Goal: Task Accomplishment & Management: Use online tool/utility

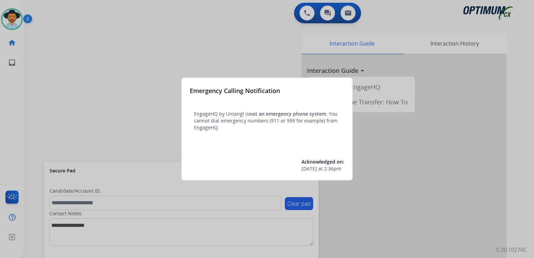
drag, startPoint x: 133, startPoint y: 93, endPoint x: 133, endPoint y: 83, distance: 9.9
click at [133, 83] on div at bounding box center [267, 129] width 534 height 258
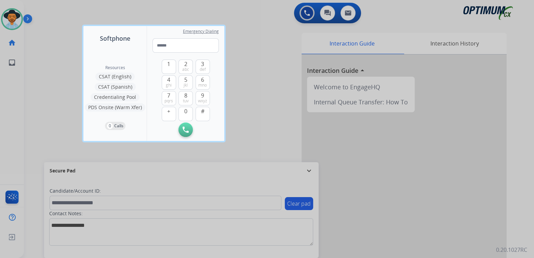
drag, startPoint x: 238, startPoint y: 35, endPoint x: 234, endPoint y: 30, distance: 6.0
click at [235, 31] on div at bounding box center [267, 129] width 534 height 258
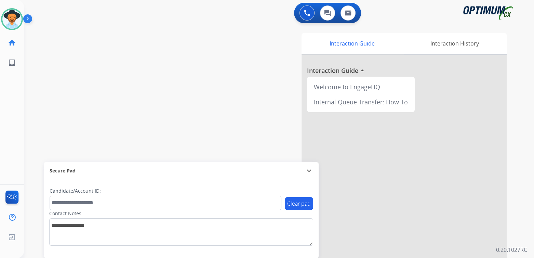
click at [310, 171] on mat-icon "expand_more" at bounding box center [309, 170] width 8 height 8
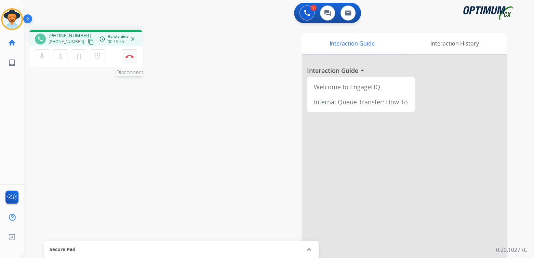
click at [133, 57] on img at bounding box center [129, 56] width 8 height 3
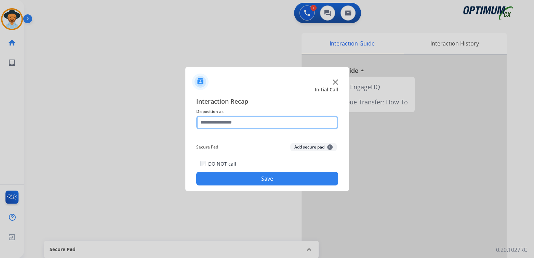
click at [235, 122] on input "text" at bounding box center [267, 123] width 142 height 14
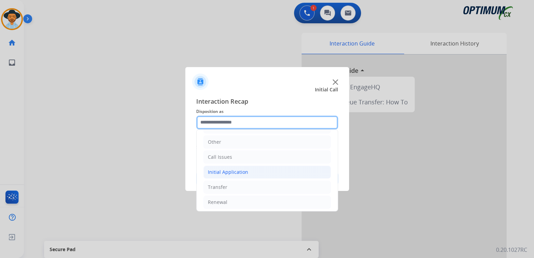
scroll to position [45, 0]
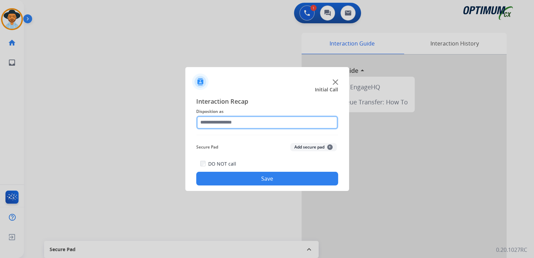
click at [236, 120] on input "text" at bounding box center [267, 123] width 142 height 14
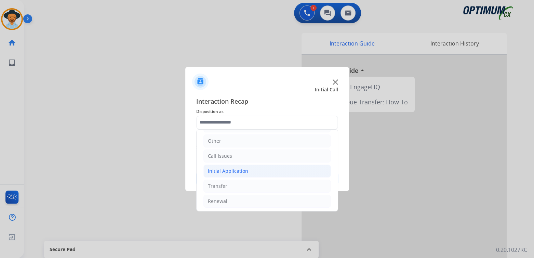
click at [248, 172] on li "Initial Application" at bounding box center [266, 170] width 127 height 13
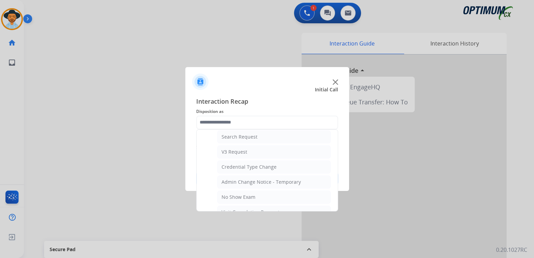
scroll to position [252, 0]
click at [249, 136] on div "Search Request" at bounding box center [239, 136] width 36 height 7
type input "**********"
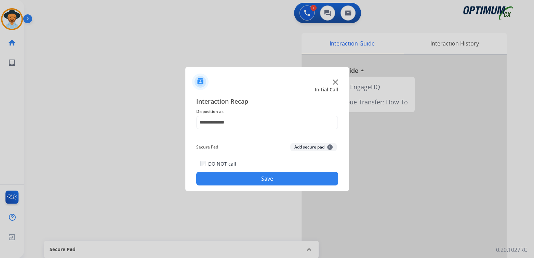
drag, startPoint x: 302, startPoint y: 181, endPoint x: 337, endPoint y: 198, distance: 39.0
click at [302, 181] on button "Save" at bounding box center [267, 179] width 142 height 14
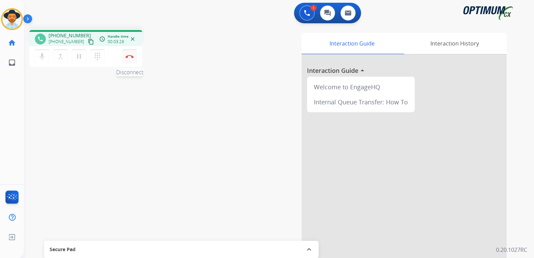
click at [129, 58] on img at bounding box center [129, 56] width 8 height 3
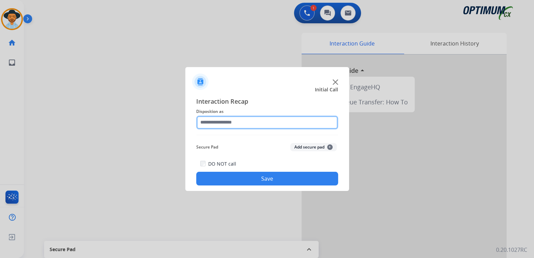
click at [243, 119] on input "text" at bounding box center [267, 123] width 142 height 14
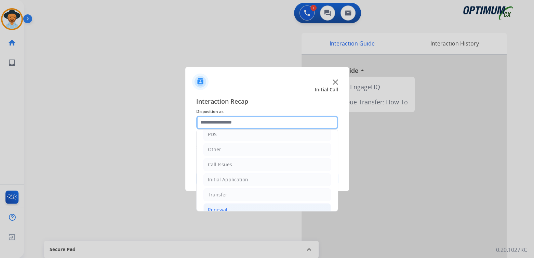
scroll to position [45, 0]
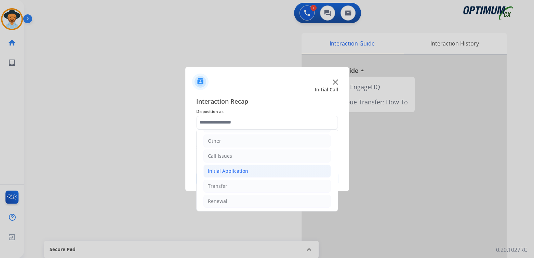
click at [244, 169] on div "Initial Application" at bounding box center [228, 170] width 40 height 7
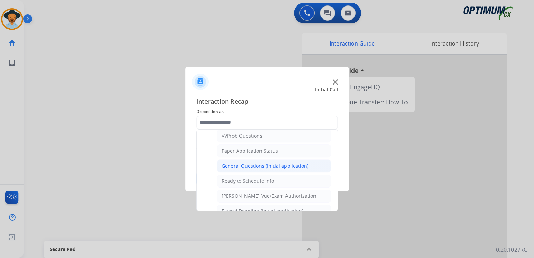
scroll to position [375, 0]
drag, startPoint x: 256, startPoint y: 159, endPoint x: 259, endPoint y: 154, distance: 5.3
click at [257, 161] on div "General Questions (Initial application)" at bounding box center [264, 164] width 87 height 7
type input "**********"
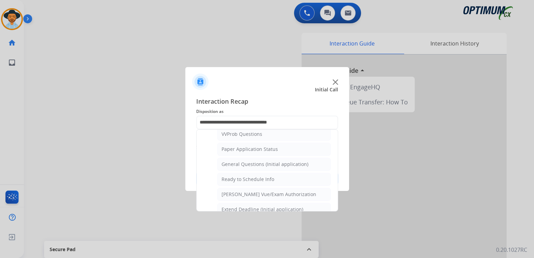
scroll to position [0, 0]
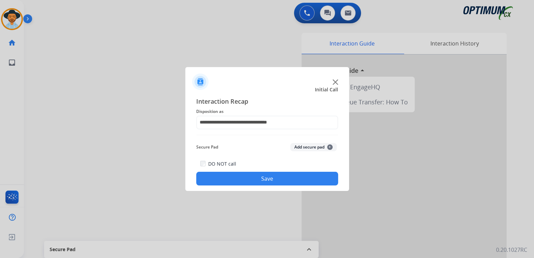
drag, startPoint x: 273, startPoint y: 179, endPoint x: 343, endPoint y: 172, distance: 70.7
click at [276, 178] on button "Save" at bounding box center [267, 179] width 142 height 14
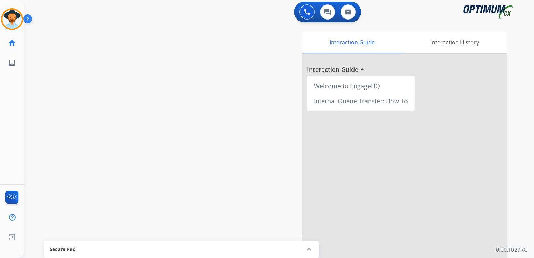
scroll to position [2, 0]
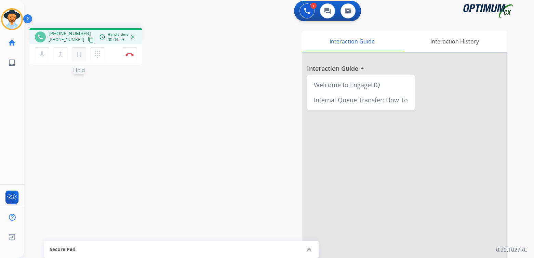
click at [77, 53] on mat-icon "pause" at bounding box center [79, 54] width 8 height 8
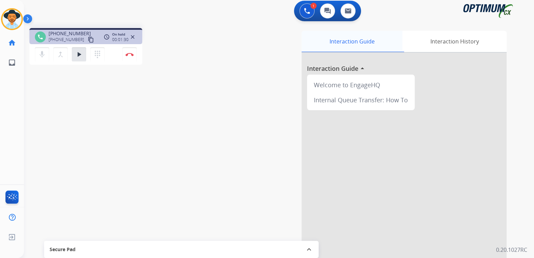
drag, startPoint x: 77, startPoint y: 51, endPoint x: 325, endPoint y: 43, distance: 247.5
click at [77, 51] on mat-icon "play_arrow" at bounding box center [79, 54] width 8 height 8
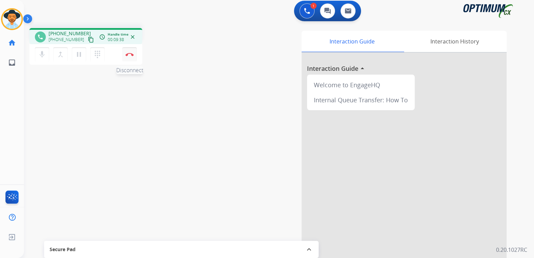
click at [132, 53] on img at bounding box center [129, 54] width 8 height 3
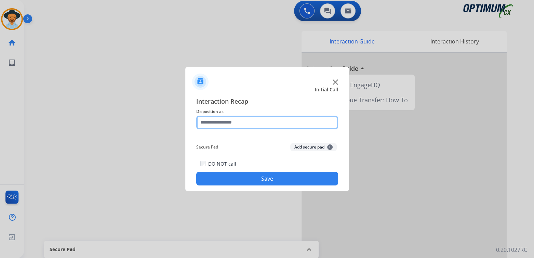
click at [250, 123] on input "text" at bounding box center [267, 123] width 142 height 14
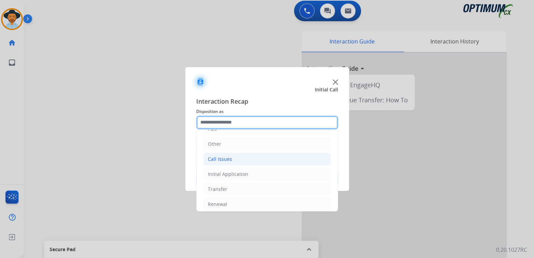
scroll to position [45, 0]
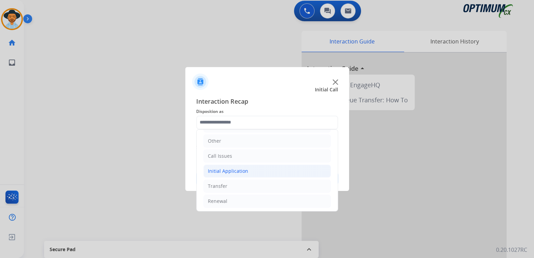
click at [238, 169] on div "Initial Application" at bounding box center [228, 170] width 40 height 7
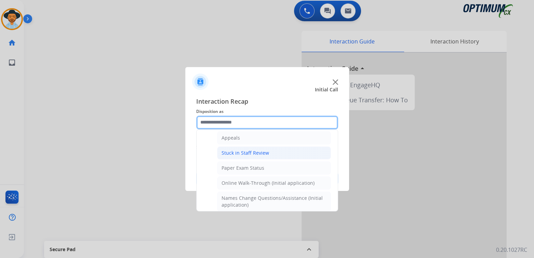
scroll to position [108, 0]
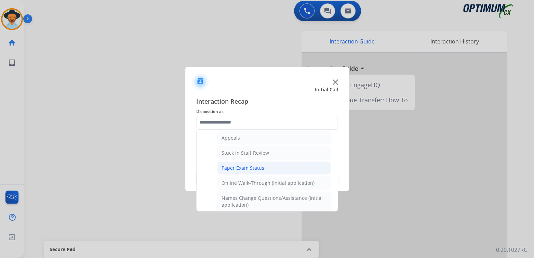
click at [243, 164] on div "Paper Exam Status" at bounding box center [242, 167] width 43 height 7
type input "**********"
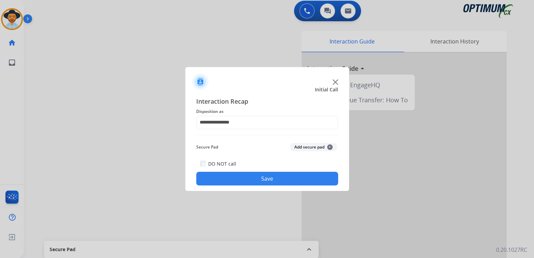
click at [282, 183] on button "Save" at bounding box center [267, 179] width 142 height 14
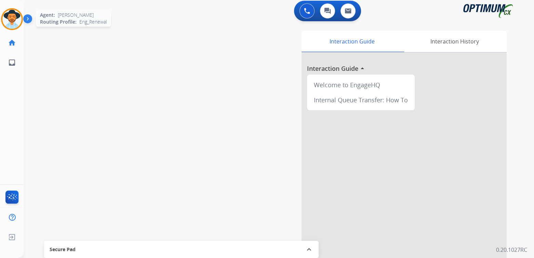
click at [10, 17] on img at bounding box center [11, 19] width 19 height 19
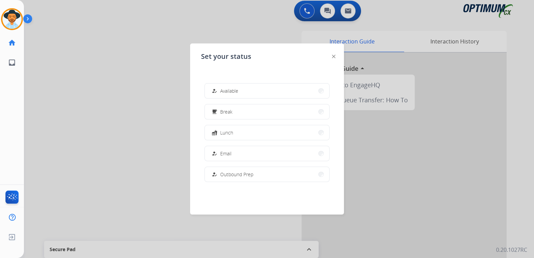
drag, startPoint x: 221, startPoint y: 110, endPoint x: 288, endPoint y: 101, distance: 67.5
click at [221, 110] on div "free_breakfast Break" at bounding box center [221, 112] width 22 height 8
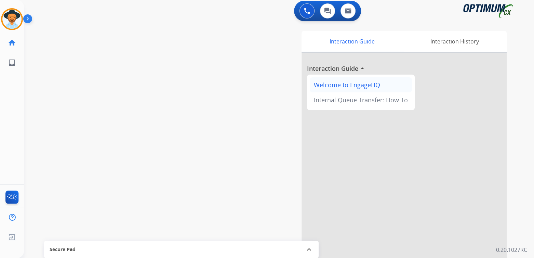
scroll to position [0, 0]
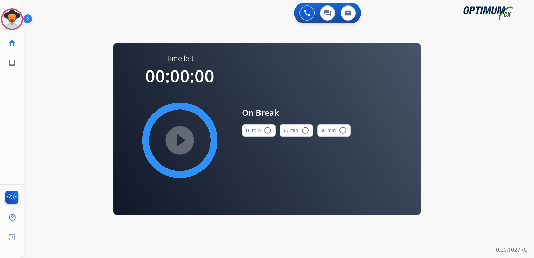
click at [267, 129] on mat-icon "radio_button_unchecked" at bounding box center [267, 130] width 8 height 8
click at [181, 140] on mat-icon "play_circle_filled" at bounding box center [180, 140] width 8 height 8
click at [46, 77] on div "0 Voice Interactions 0 Chat Interactions 0 Email Interactions swap_horiz Break …" at bounding box center [279, 129] width 510 height 258
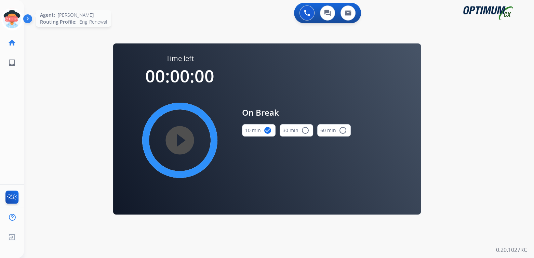
click at [11, 19] on icon at bounding box center [12, 19] width 22 height 22
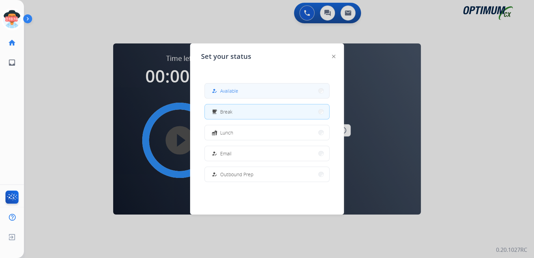
click at [259, 92] on button "how_to_reg Available" at bounding box center [267, 90] width 124 height 15
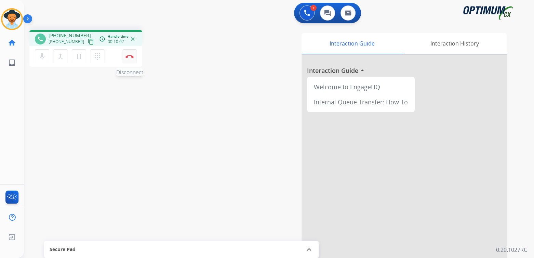
click at [130, 56] on img at bounding box center [129, 56] width 8 height 3
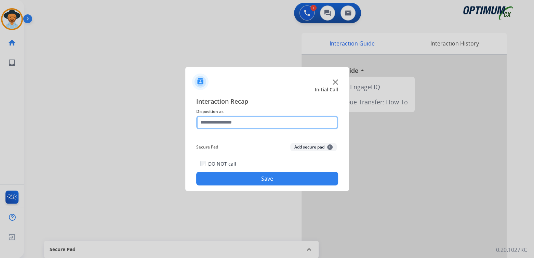
click at [236, 121] on input "text" at bounding box center [267, 123] width 142 height 14
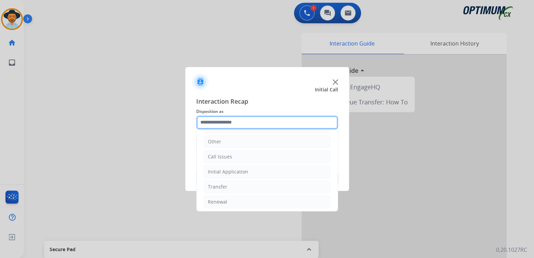
scroll to position [45, 0]
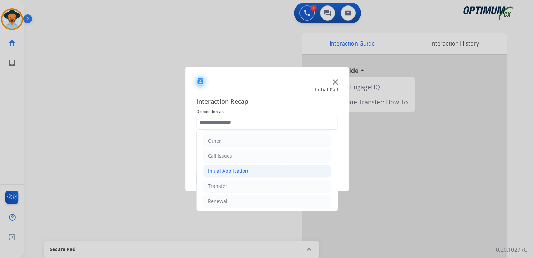
click at [245, 170] on div "Initial Application" at bounding box center [228, 170] width 40 height 7
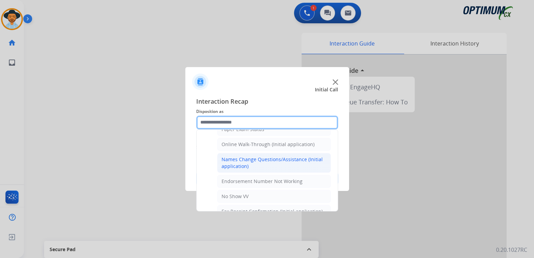
scroll to position [147, 0]
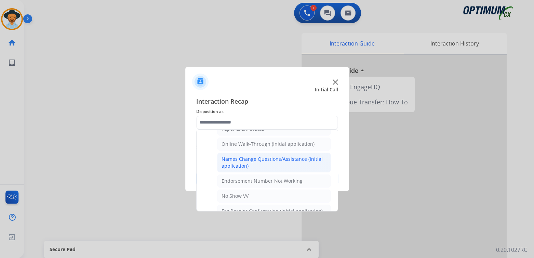
click at [263, 158] on div "Names Change Questions/Assistance (Initial application)" at bounding box center [273, 162] width 105 height 14
type input "**********"
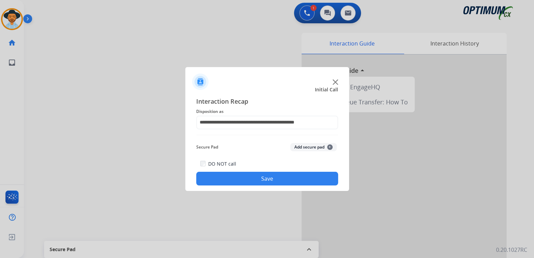
click at [292, 175] on button "Save" at bounding box center [267, 179] width 142 height 14
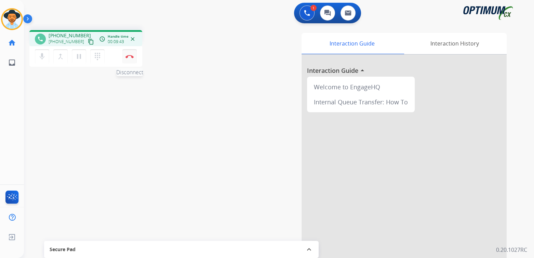
click at [129, 58] on img at bounding box center [129, 56] width 8 height 3
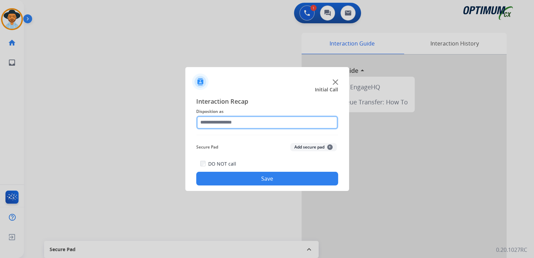
click at [240, 123] on input "text" at bounding box center [267, 123] width 142 height 14
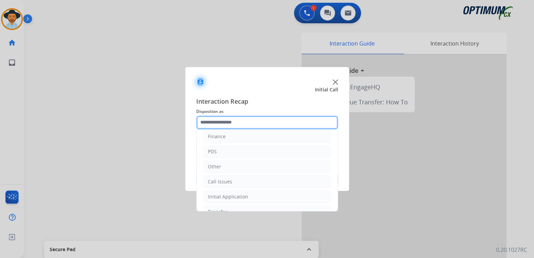
scroll to position [45, 0]
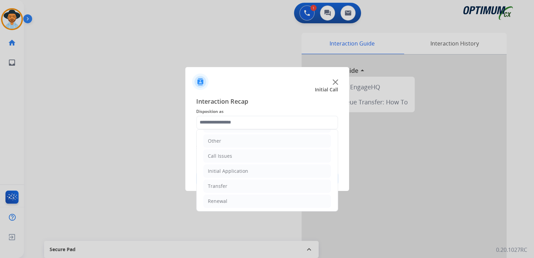
drag, startPoint x: 214, startPoint y: 200, endPoint x: 264, endPoint y: 191, distance: 50.7
click at [215, 200] on div "Renewal" at bounding box center [217, 201] width 19 height 7
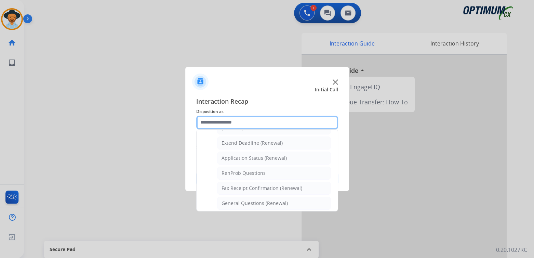
scroll to position [141, 0]
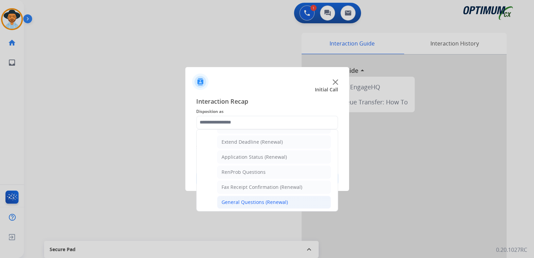
click at [237, 200] on div "General Questions (Renewal)" at bounding box center [254, 202] width 66 height 7
type input "**********"
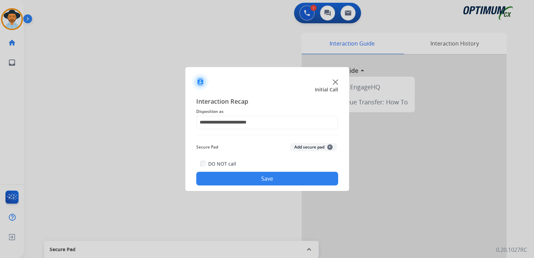
click at [274, 179] on button "Save" at bounding box center [267, 179] width 142 height 14
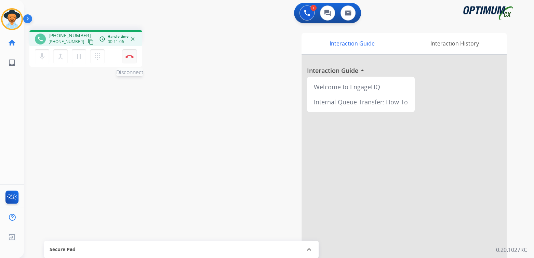
drag, startPoint x: 131, startPoint y: 56, endPoint x: 135, endPoint y: 58, distance: 4.6
click at [131, 56] on img at bounding box center [129, 56] width 8 height 3
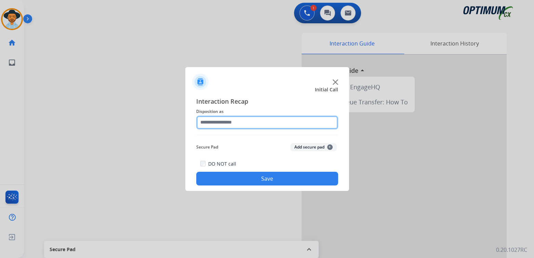
click at [232, 124] on input "text" at bounding box center [267, 123] width 142 height 14
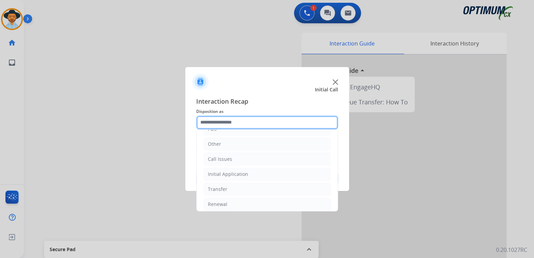
scroll to position [45, 0]
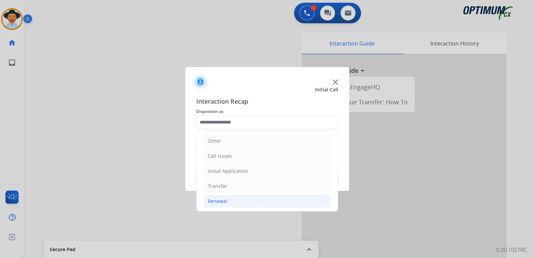
click at [222, 205] on li "Renewal" at bounding box center [266, 200] width 127 height 13
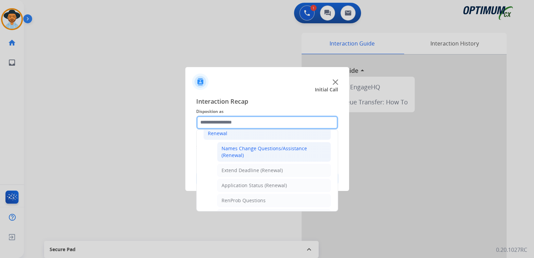
scroll to position [113, 0]
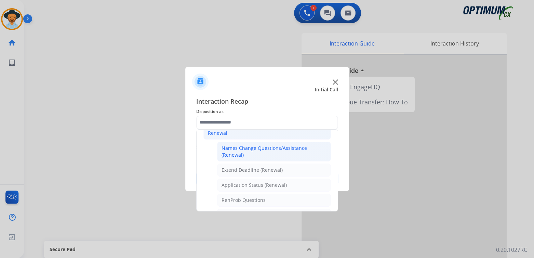
click at [241, 150] on div "Names Change Questions/Assistance (Renewal)" at bounding box center [273, 152] width 105 height 14
type input "**********"
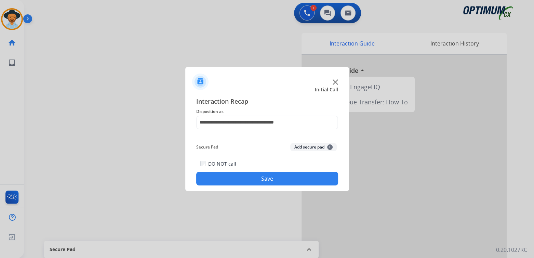
click at [273, 176] on button "Save" at bounding box center [267, 179] width 142 height 14
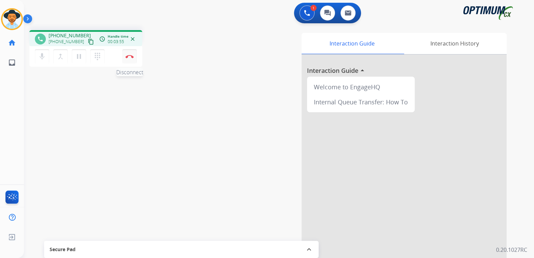
click at [130, 55] on img at bounding box center [129, 56] width 8 height 3
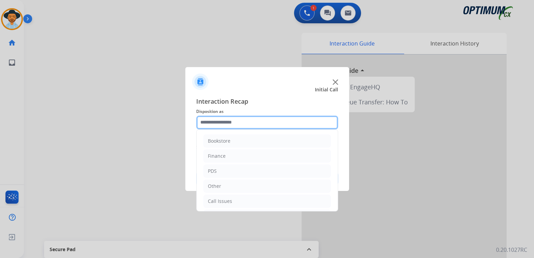
click at [244, 125] on input "text" at bounding box center [267, 123] width 142 height 14
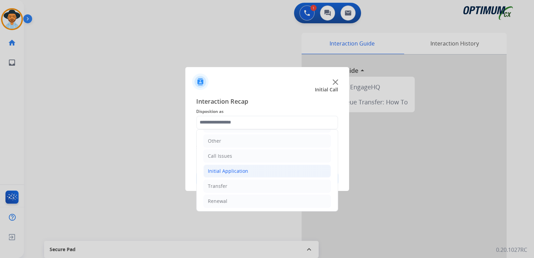
click at [230, 170] on div "Initial Application" at bounding box center [228, 170] width 40 height 7
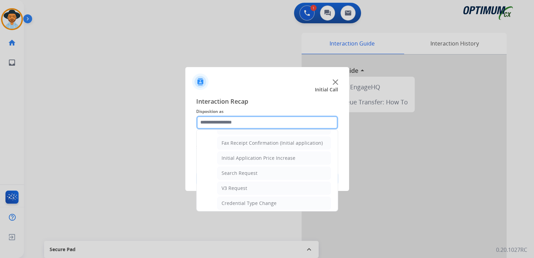
scroll to position [216, 0]
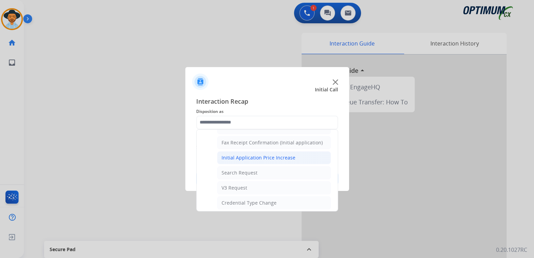
click at [250, 156] on div "Initial Application Price Increase" at bounding box center [258, 157] width 74 height 7
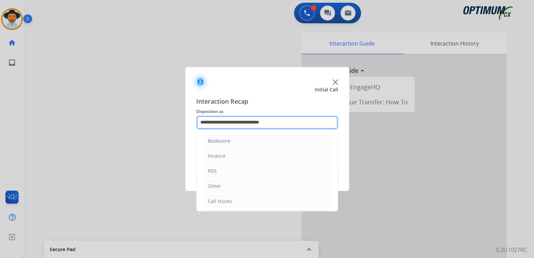
click at [236, 123] on input "**********" at bounding box center [267, 123] width 142 height 14
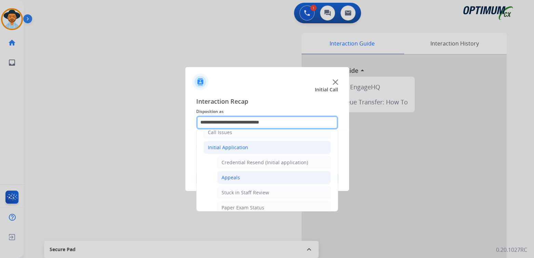
scroll to position [68, 0]
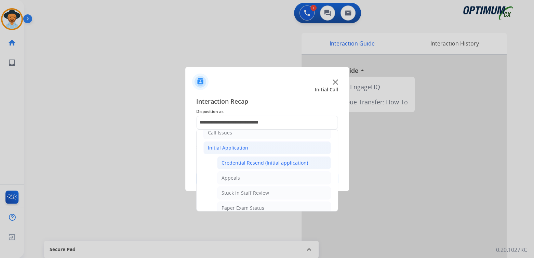
click at [255, 162] on div "Credential Resend (Initial application)" at bounding box center [264, 162] width 86 height 7
type input "**********"
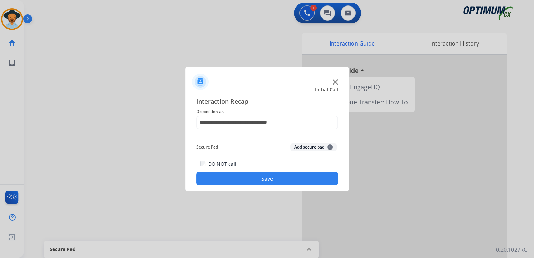
click at [319, 180] on button "Save" at bounding box center [267, 179] width 142 height 14
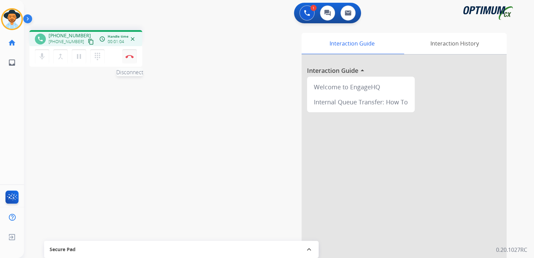
click at [130, 55] on img at bounding box center [129, 56] width 8 height 3
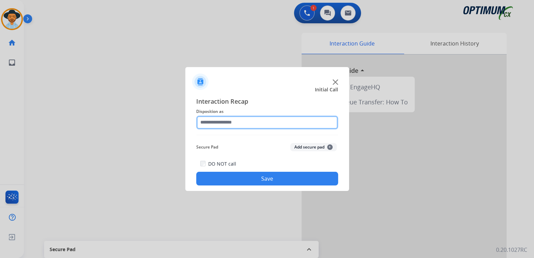
click at [253, 122] on input "text" at bounding box center [267, 123] width 142 height 14
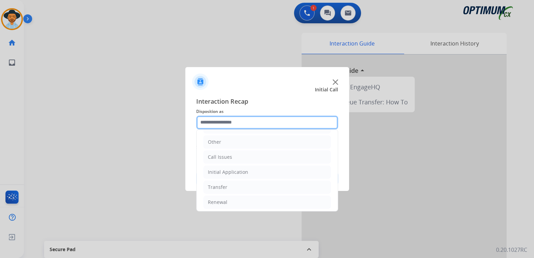
scroll to position [45, 0]
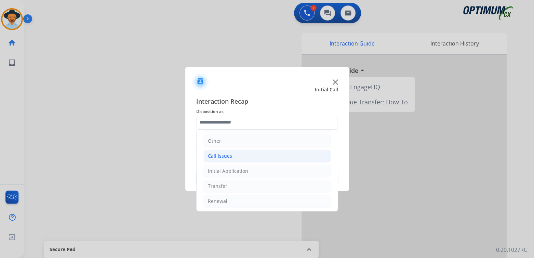
click at [238, 154] on li "Call Issues" at bounding box center [266, 155] width 127 height 13
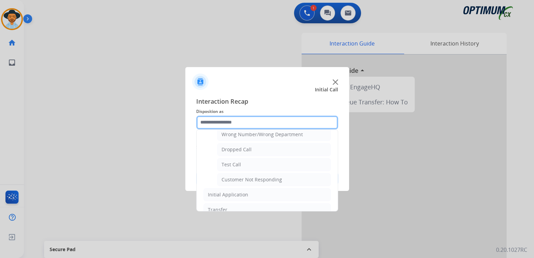
scroll to position [120, 0]
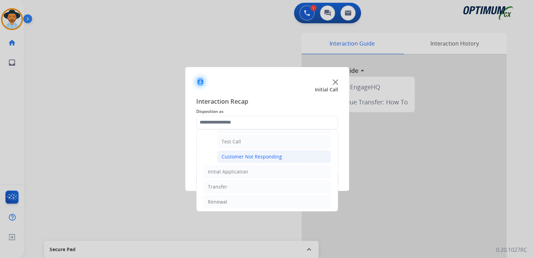
click at [244, 154] on div "Customer Not Responding" at bounding box center [251, 156] width 60 height 7
type input "**********"
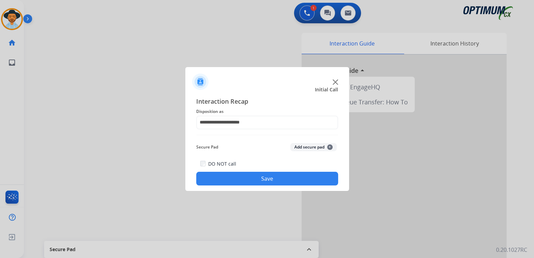
click at [270, 175] on button "Save" at bounding box center [267, 179] width 142 height 14
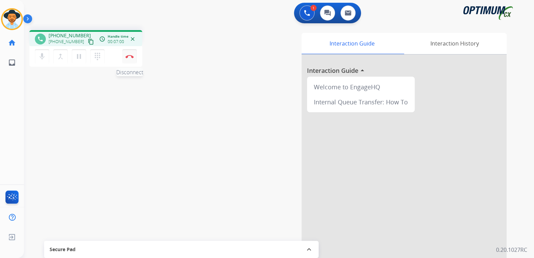
click at [128, 59] on button "Disconnect" at bounding box center [129, 56] width 14 height 14
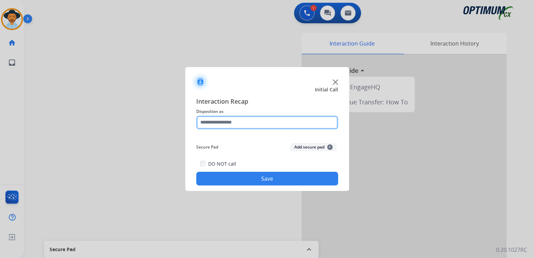
click at [234, 122] on input "text" at bounding box center [267, 123] width 142 height 14
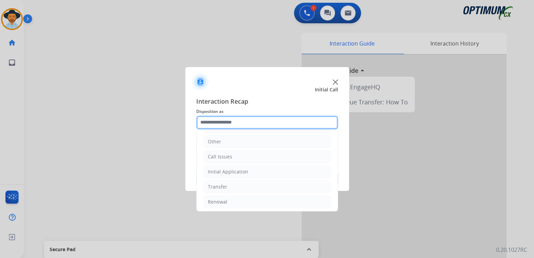
scroll to position [45, 0]
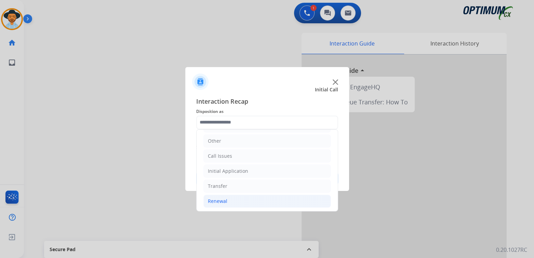
click at [220, 202] on div "Renewal" at bounding box center [217, 201] width 19 height 7
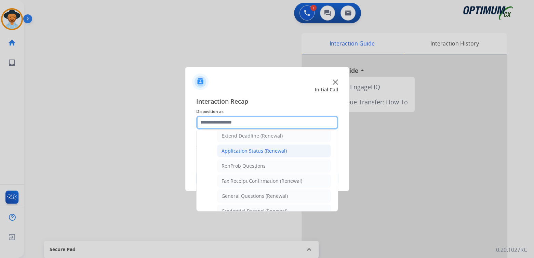
scroll to position [148, 0]
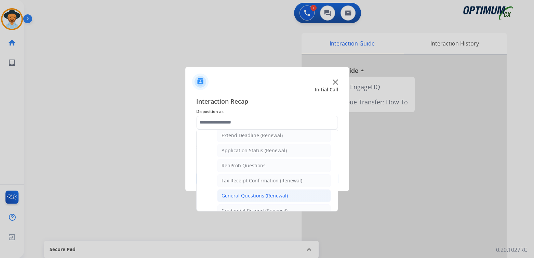
click at [244, 196] on div "General Questions (Renewal)" at bounding box center [254, 195] width 66 height 7
type input "**********"
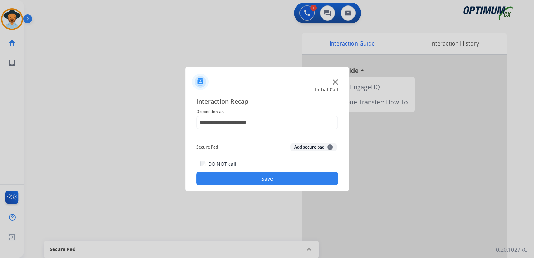
click at [278, 174] on button "Save" at bounding box center [267, 179] width 142 height 14
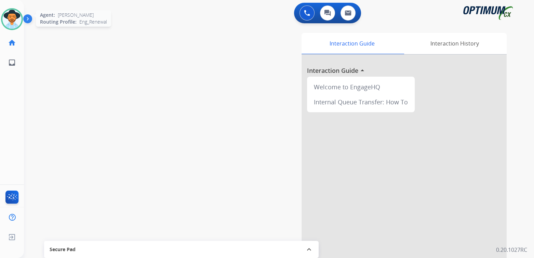
click at [12, 19] on img at bounding box center [11, 19] width 19 height 19
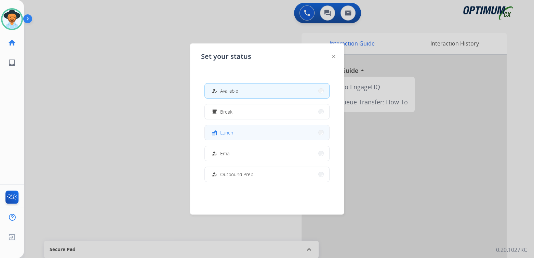
click at [233, 130] on span "Lunch" at bounding box center [226, 132] width 13 height 7
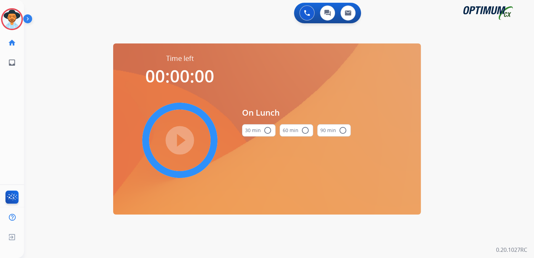
click at [267, 132] on mat-icon "radio_button_unchecked" at bounding box center [267, 130] width 8 height 8
click at [176, 138] on mat-icon "play_circle_filled" at bounding box center [180, 140] width 8 height 8
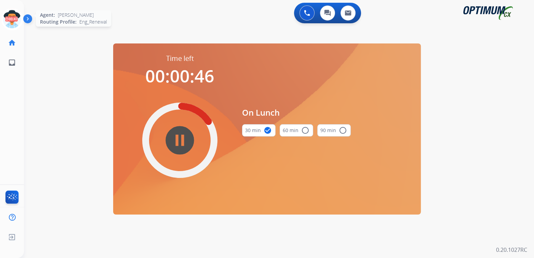
click at [14, 14] on icon at bounding box center [12, 19] width 22 height 22
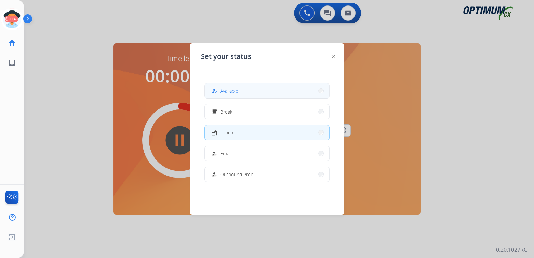
click at [248, 92] on button "how_to_reg Available" at bounding box center [267, 90] width 124 height 15
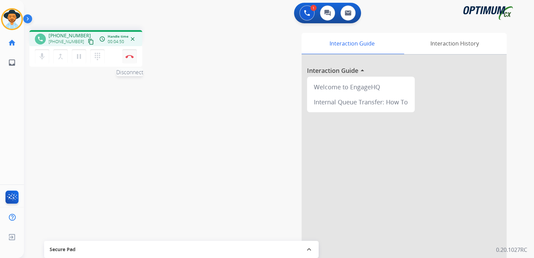
drag, startPoint x: 128, startPoint y: 57, endPoint x: 133, endPoint y: 57, distance: 4.5
click at [128, 57] on img at bounding box center [129, 56] width 8 height 3
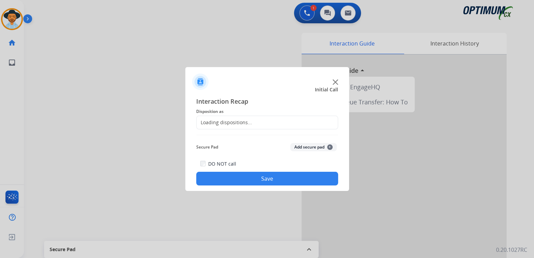
click at [240, 121] on div "Loading dispositions..." at bounding box center [223, 122] width 55 height 7
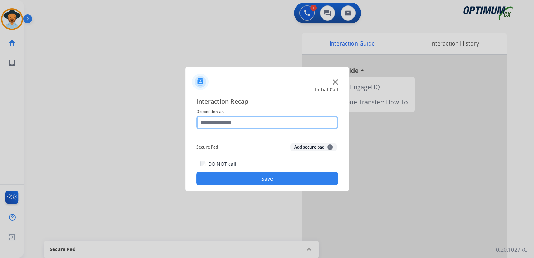
click at [235, 121] on input "text" at bounding box center [267, 123] width 142 height 14
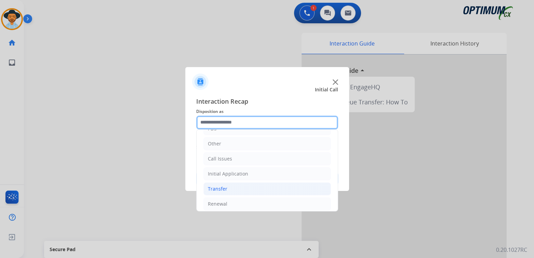
scroll to position [45, 0]
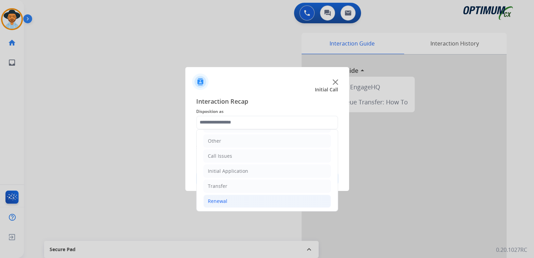
click at [227, 199] on li "Renewal" at bounding box center [266, 200] width 127 height 13
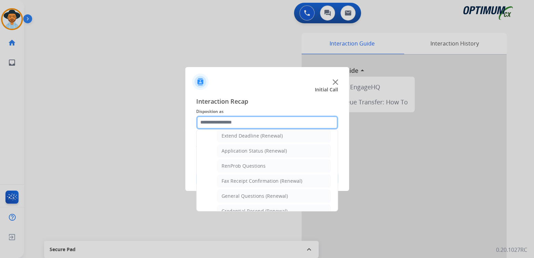
scroll to position [148, 0]
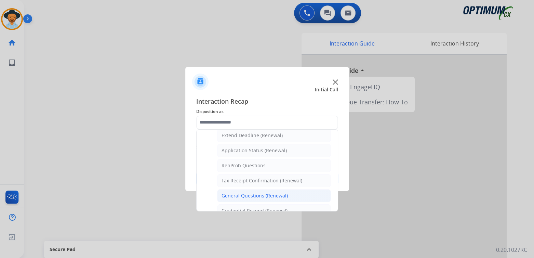
click at [248, 189] on li "General Questions (Renewal)" at bounding box center [274, 195] width 114 height 13
type input "**********"
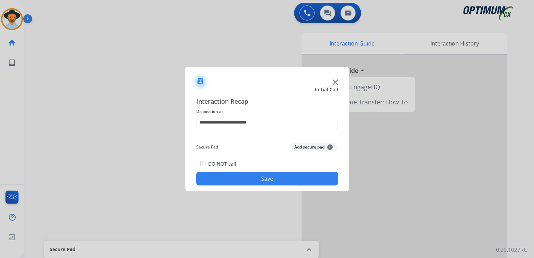
click at [276, 178] on button "Save" at bounding box center [267, 179] width 142 height 14
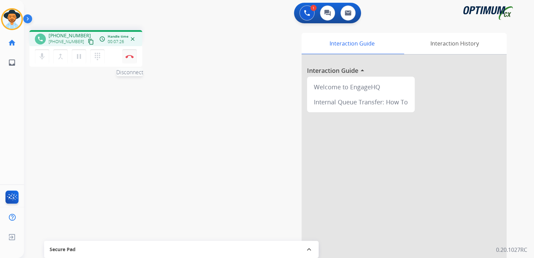
click at [132, 58] on button "Disconnect" at bounding box center [129, 56] width 14 height 14
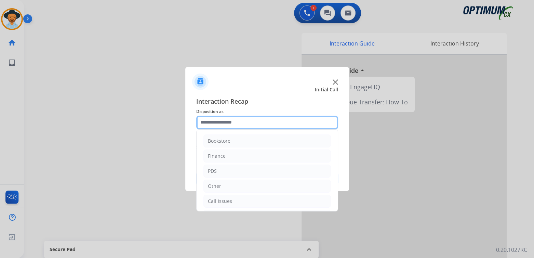
click at [239, 124] on input "text" at bounding box center [267, 123] width 142 height 14
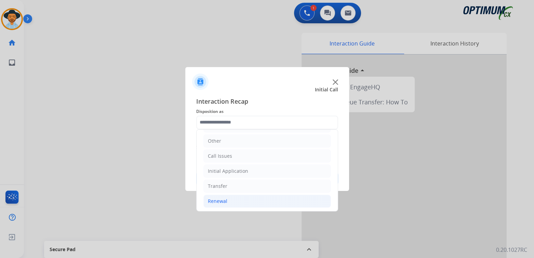
click at [225, 202] on div "Renewal" at bounding box center [217, 201] width 19 height 7
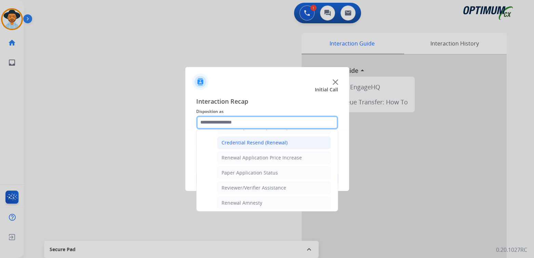
scroll to position [216, 0]
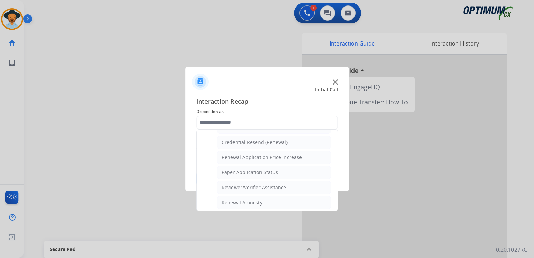
click at [241, 140] on div "Credential Resend (Renewal)" at bounding box center [254, 142] width 66 height 7
type input "**********"
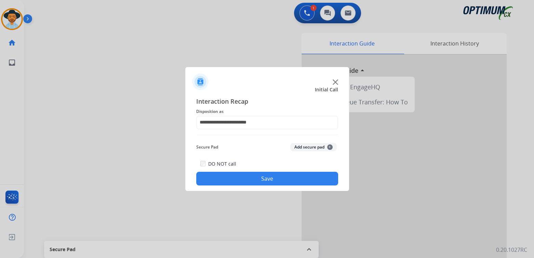
click at [279, 174] on button "Save" at bounding box center [267, 179] width 142 height 14
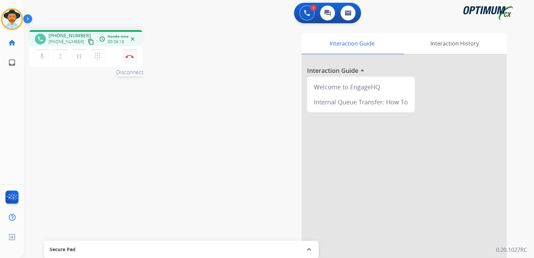
click at [128, 55] on img at bounding box center [129, 56] width 8 height 3
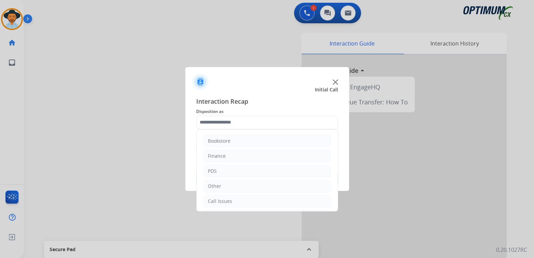
click at [232, 121] on input "text" at bounding box center [267, 123] width 142 height 14
click at [235, 174] on div "Initial Application" at bounding box center [228, 174] width 40 height 7
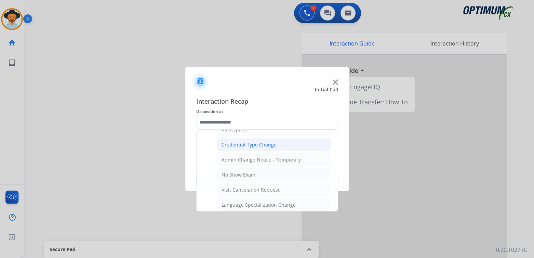
scroll to position [0, 0]
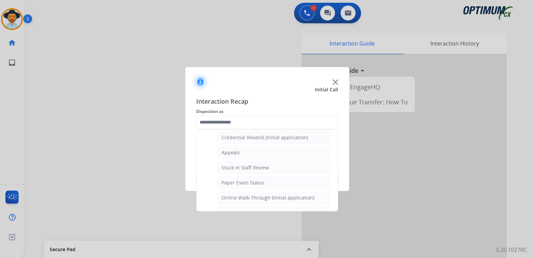
type input "**********"
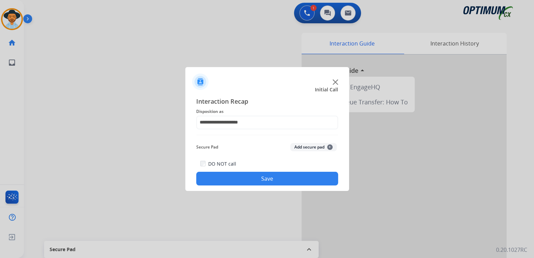
click at [283, 175] on button "Save" at bounding box center [267, 179] width 142 height 14
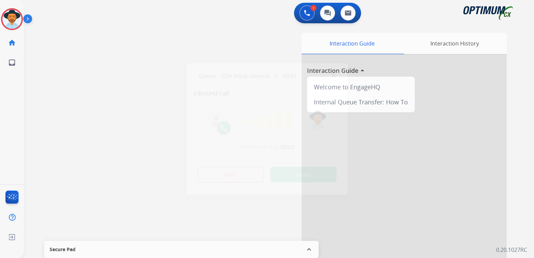
click at [129, 94] on div at bounding box center [267, 129] width 534 height 258
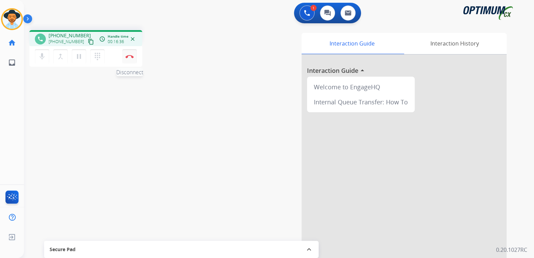
click at [130, 56] on img at bounding box center [129, 56] width 8 height 3
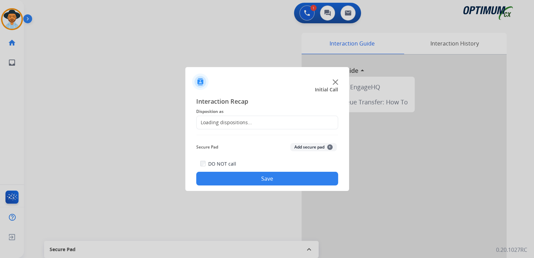
click at [241, 117] on div "Loading dispositions..." at bounding box center [267, 123] width 142 height 14
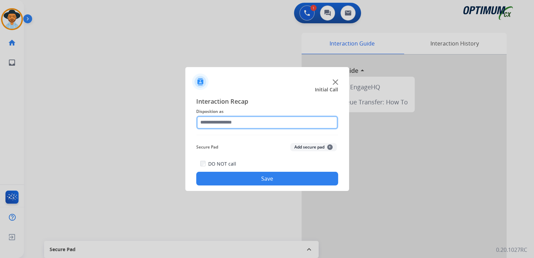
click at [239, 125] on input "text" at bounding box center [267, 123] width 142 height 14
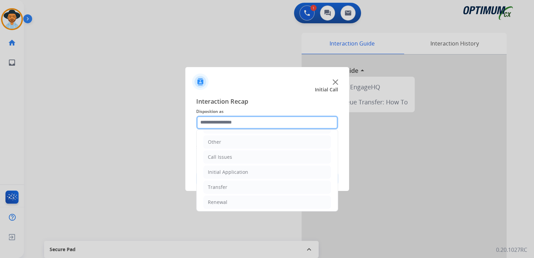
scroll to position [45, 0]
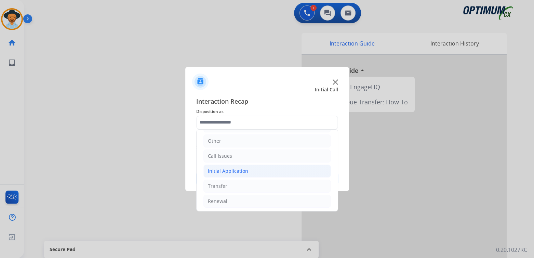
click at [236, 171] on div "Initial Application" at bounding box center [228, 170] width 40 height 7
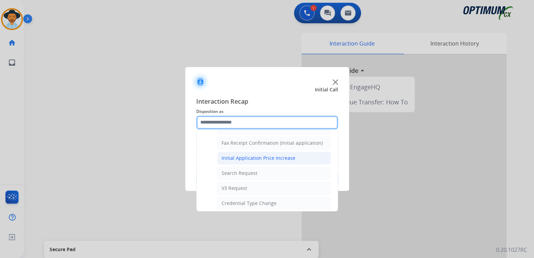
scroll to position [216, 0]
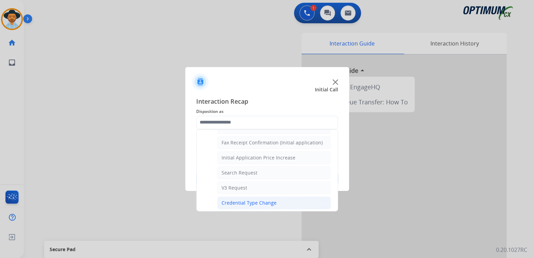
click at [243, 201] on div "Credential Type Change" at bounding box center [248, 202] width 55 height 7
type input "**********"
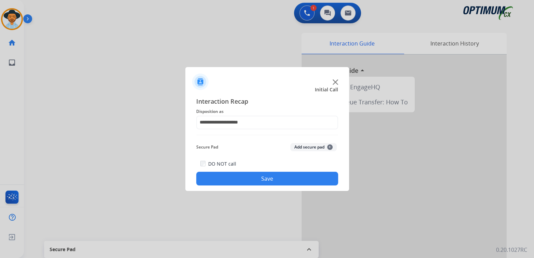
click at [267, 175] on button "Save" at bounding box center [267, 179] width 142 height 14
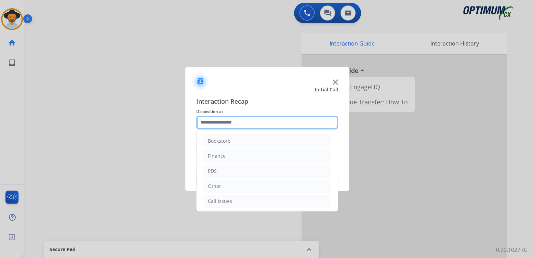
click at [239, 125] on input "text" at bounding box center [267, 123] width 142 height 14
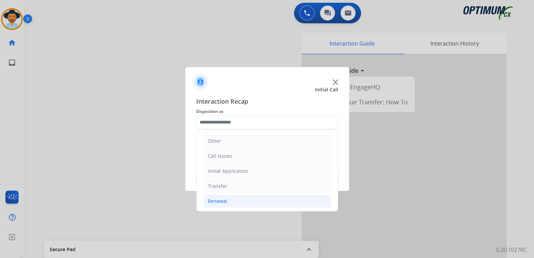
click at [222, 200] on div "Renewal" at bounding box center [217, 201] width 19 height 7
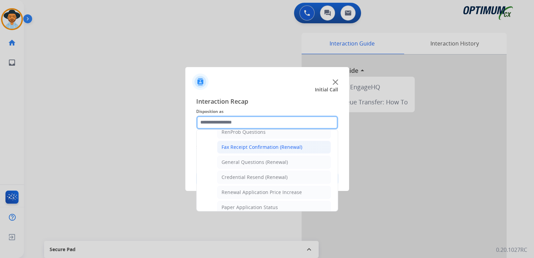
scroll to position [181, 0]
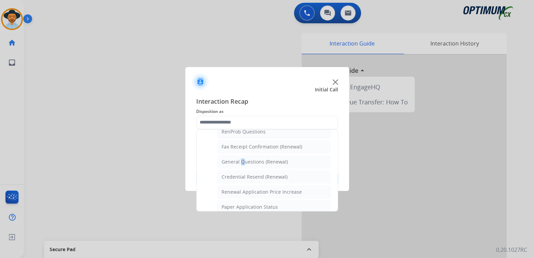
drag, startPoint x: 239, startPoint y: 157, endPoint x: 241, endPoint y: 160, distance: 4.0
click at [241, 160] on div "General Questions (Renewal)" at bounding box center [254, 161] width 66 height 7
type input "**********"
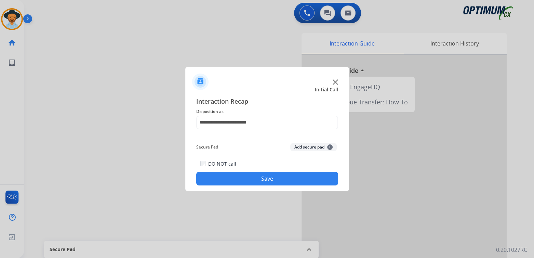
click at [289, 177] on button "Save" at bounding box center [267, 179] width 142 height 14
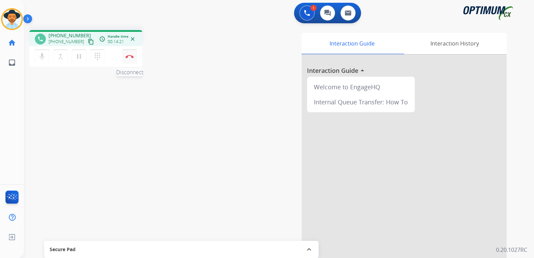
click at [130, 56] on img at bounding box center [129, 56] width 8 height 3
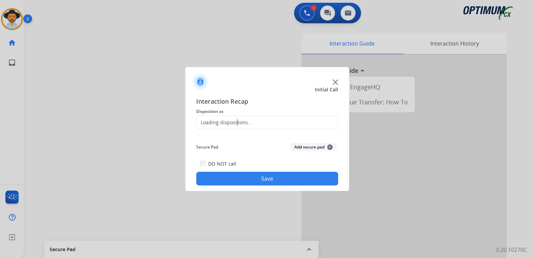
click at [236, 126] on div "Loading dispositions..." at bounding box center [267, 123] width 142 height 14
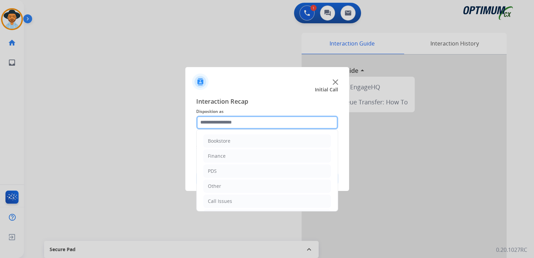
click at [235, 127] on input "text" at bounding box center [267, 123] width 142 height 14
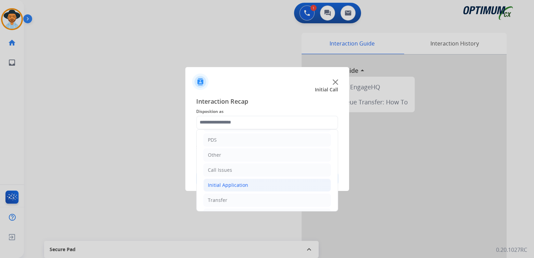
click at [229, 184] on div "Initial Application" at bounding box center [228, 184] width 40 height 7
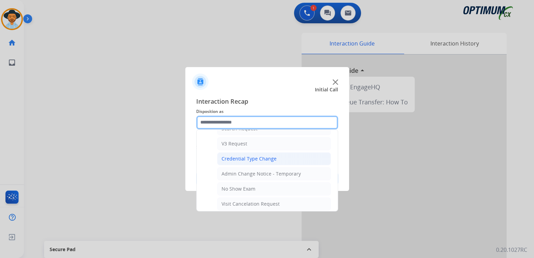
scroll to position [261, 0]
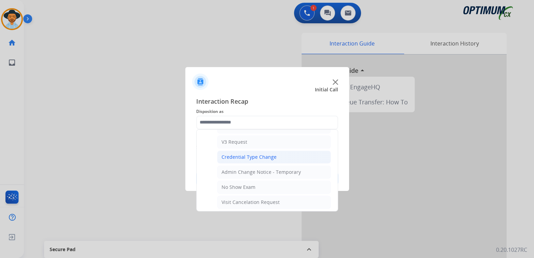
click at [239, 156] on div "Credential Type Change" at bounding box center [248, 156] width 55 height 7
type input "**********"
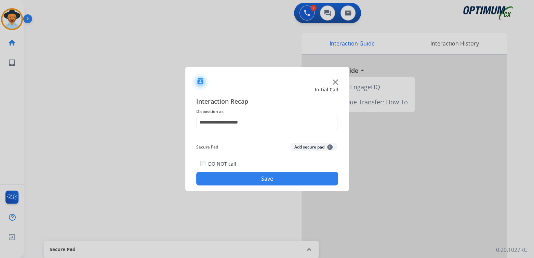
click at [245, 181] on button "Save" at bounding box center [267, 179] width 142 height 14
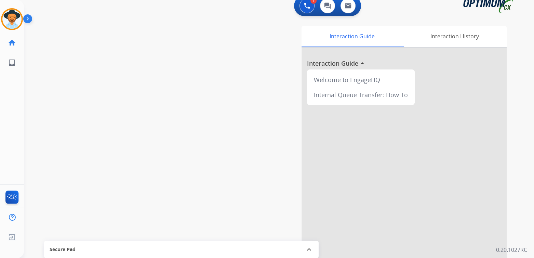
scroll to position [8, 0]
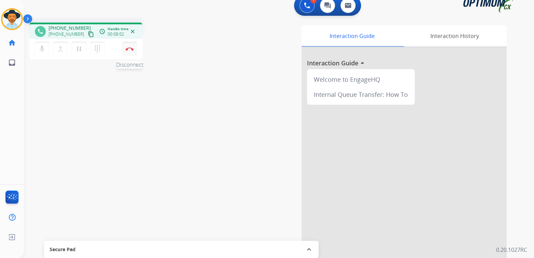
click at [130, 46] on button "Disconnect" at bounding box center [129, 49] width 14 height 14
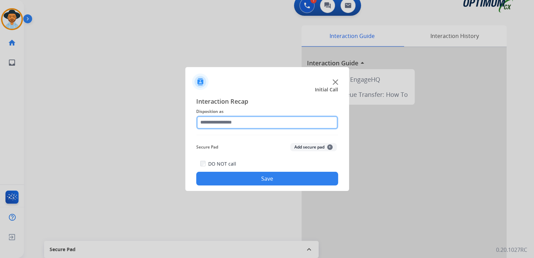
click at [230, 120] on input "text" at bounding box center [267, 123] width 142 height 14
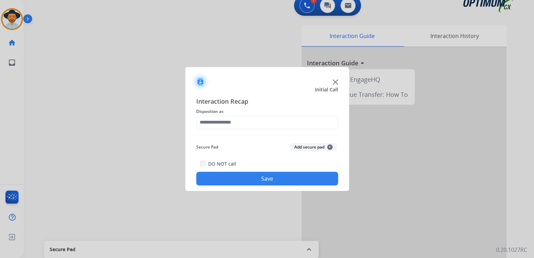
drag, startPoint x: 174, startPoint y: 101, endPoint x: 223, endPoint y: 89, distance: 51.1
click at [173, 104] on div at bounding box center [267, 129] width 534 height 258
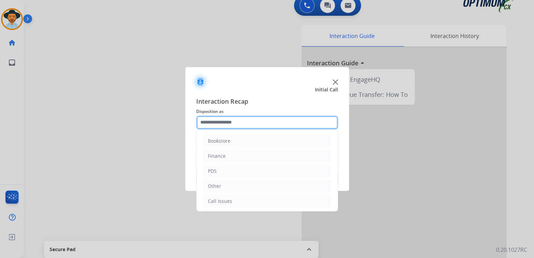
click at [233, 120] on input "text" at bounding box center [267, 123] width 142 height 14
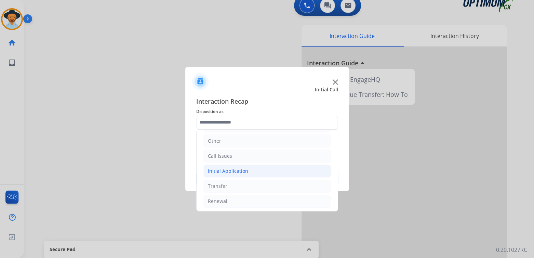
drag, startPoint x: 229, startPoint y: 164, endPoint x: 237, endPoint y: 165, distance: 7.6
click at [229, 164] on li "Initial Application" at bounding box center [266, 170] width 127 height 13
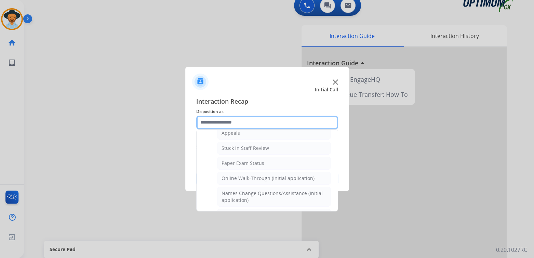
scroll to position [113, 0]
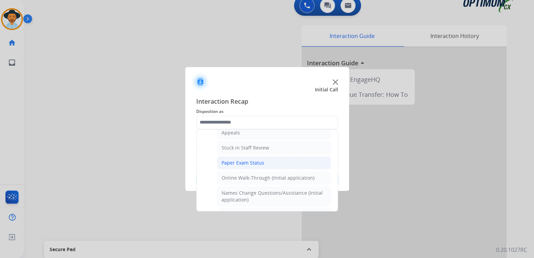
click at [232, 162] on div "Paper Exam Status" at bounding box center [242, 162] width 43 height 7
type input "**********"
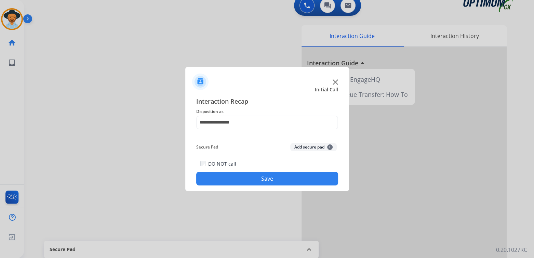
click at [261, 174] on button "Save" at bounding box center [267, 179] width 142 height 14
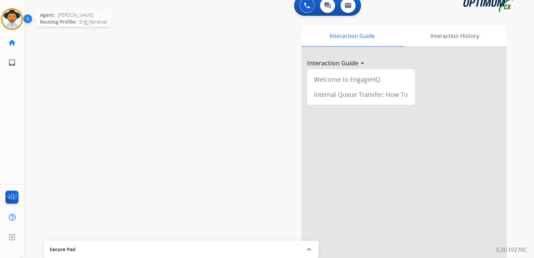
click at [16, 19] on img at bounding box center [11, 19] width 19 height 19
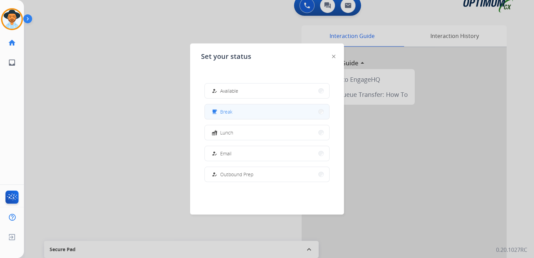
click at [239, 109] on button "free_breakfast Break" at bounding box center [267, 111] width 124 height 15
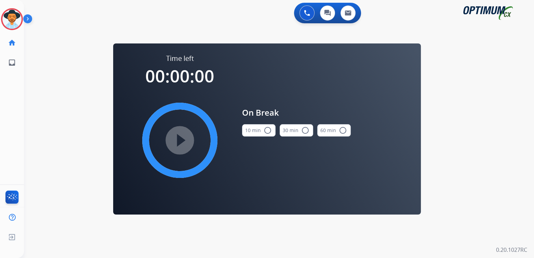
scroll to position [0, 0]
click at [267, 127] on mat-icon "radio_button_unchecked" at bounding box center [267, 130] width 8 height 8
drag, startPoint x: 172, startPoint y: 145, endPoint x: 219, endPoint y: 133, distance: 47.8
click at [177, 142] on mat-icon "play_circle_filled" at bounding box center [180, 140] width 8 height 8
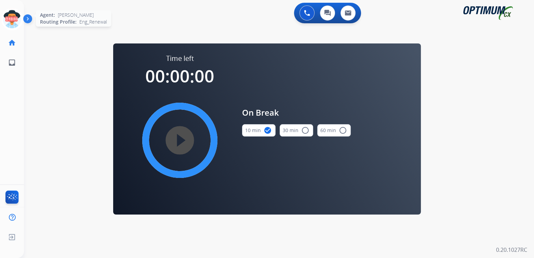
click at [16, 19] on icon at bounding box center [12, 19] width 22 height 22
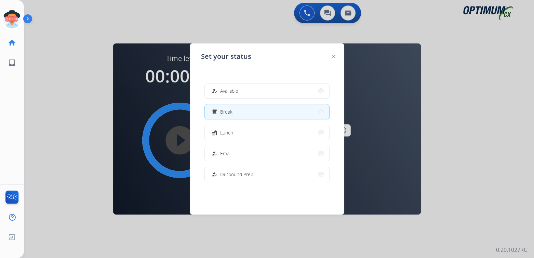
drag, startPoint x: 228, startPoint y: 94, endPoint x: 242, endPoint y: 86, distance: 15.8
click at [234, 92] on div "how_to_reg Available" at bounding box center [224, 91] width 28 height 8
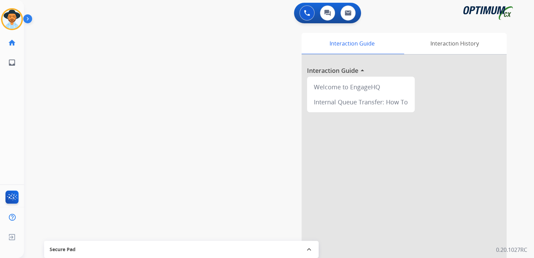
drag, startPoint x: 537, startPoint y: 139, endPoint x: 581, endPoint y: 138, distance: 43.8
click at [533, 138] on html "Outbound call Quit Outbound call Quit Schedule interaction + Add to my list Cus…" at bounding box center [267, 129] width 534 height 258
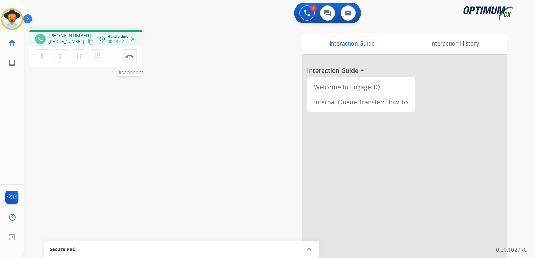
click at [130, 55] on img at bounding box center [129, 56] width 8 height 3
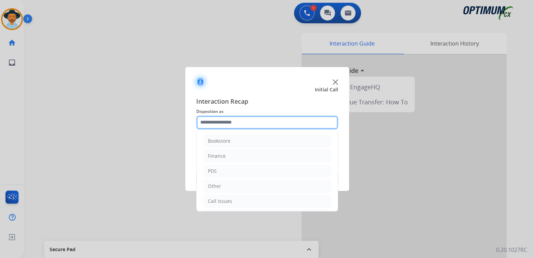
click at [227, 122] on input "text" at bounding box center [267, 123] width 142 height 14
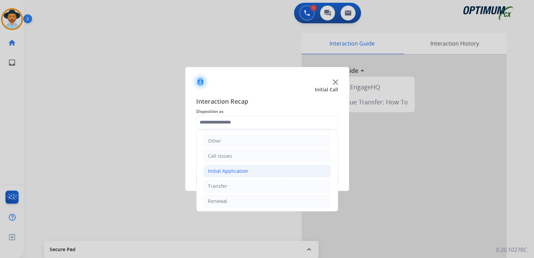
click at [238, 169] on div "Initial Application" at bounding box center [228, 170] width 40 height 7
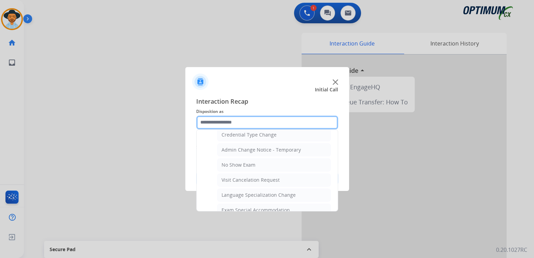
scroll to position [284, 0]
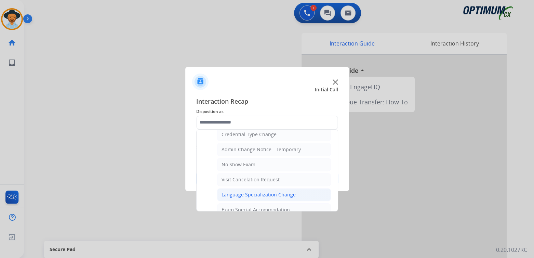
click at [250, 192] on div "Language Specialization Change" at bounding box center [258, 194] width 74 height 7
type input "**********"
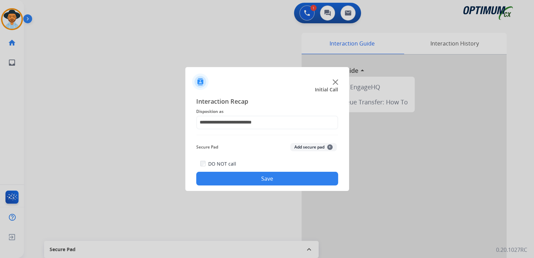
click at [300, 180] on button "Save" at bounding box center [267, 179] width 142 height 14
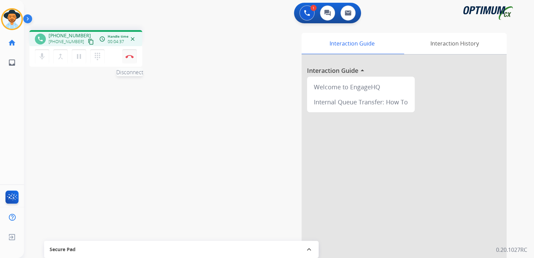
click at [131, 56] on img at bounding box center [129, 56] width 8 height 3
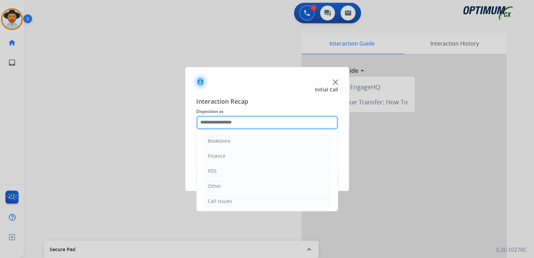
click at [243, 119] on input "text" at bounding box center [267, 123] width 142 height 14
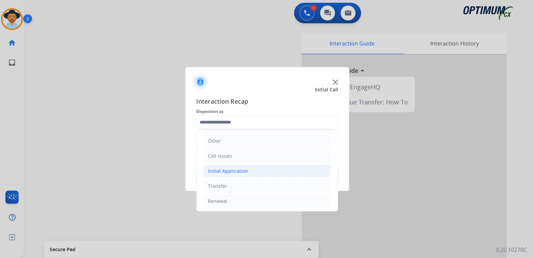
click at [243, 169] on div "Initial Application" at bounding box center [228, 170] width 40 height 7
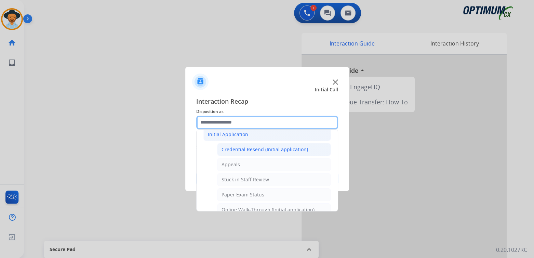
scroll to position [80, 0]
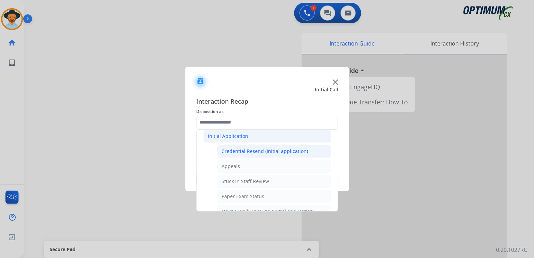
click at [249, 152] on div "Credential Resend (Initial application)" at bounding box center [264, 151] width 86 height 7
type input "**********"
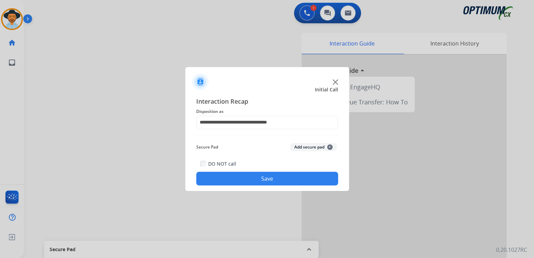
click at [284, 175] on button "Save" at bounding box center [267, 179] width 142 height 14
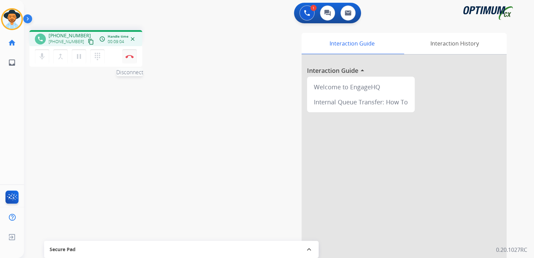
click at [129, 56] on img at bounding box center [129, 56] width 8 height 3
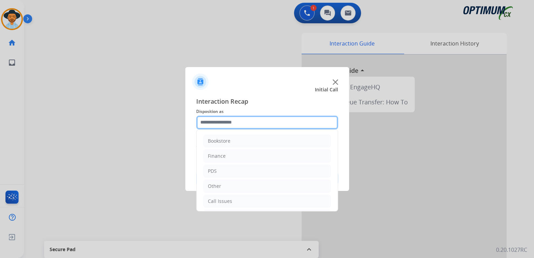
click at [240, 128] on input "text" at bounding box center [267, 123] width 142 height 14
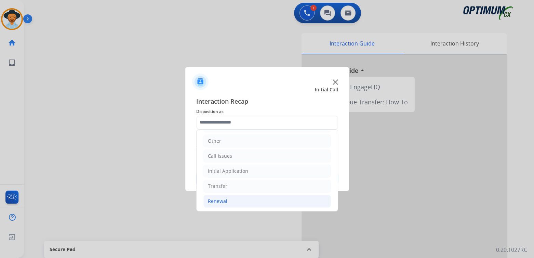
click at [226, 198] on li "Renewal" at bounding box center [266, 200] width 127 height 13
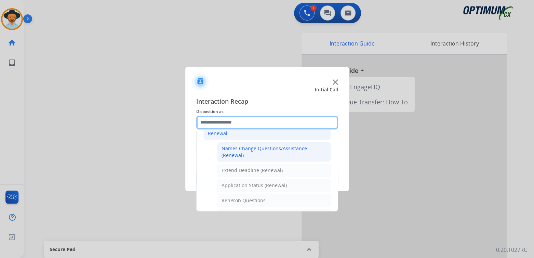
scroll to position [113, 0]
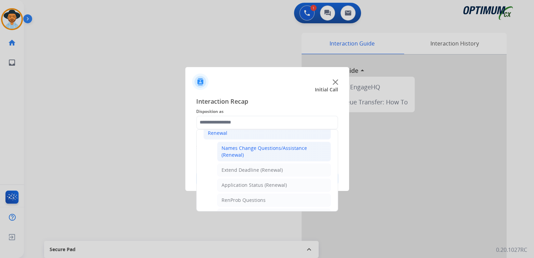
click at [247, 147] on div "Names Change Questions/Assistance (Renewal)" at bounding box center [273, 152] width 105 height 14
type input "**********"
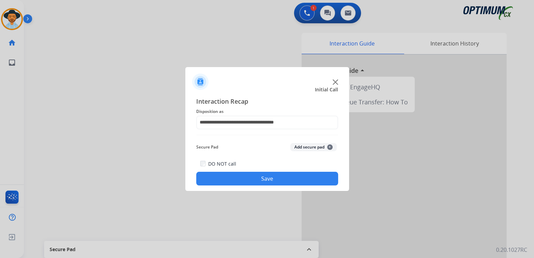
click at [287, 178] on button "Save" at bounding box center [267, 179] width 142 height 14
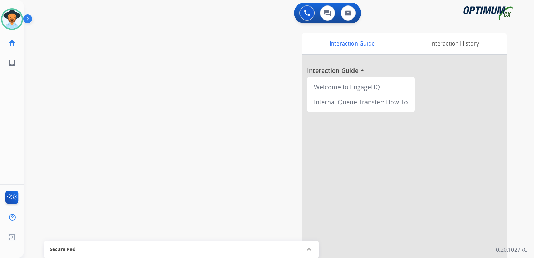
drag, startPoint x: 6, startPoint y: 12, endPoint x: 8, endPoint y: 6, distance: 5.8
click at [6, 12] on img at bounding box center [11, 19] width 19 height 19
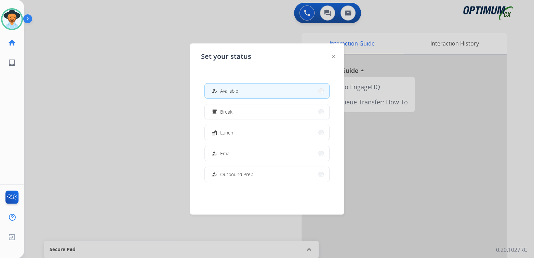
click at [256, 91] on button "how_to_reg Available" at bounding box center [267, 90] width 124 height 15
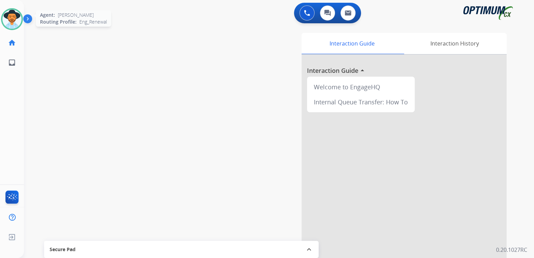
click at [16, 23] on img at bounding box center [11, 19] width 19 height 19
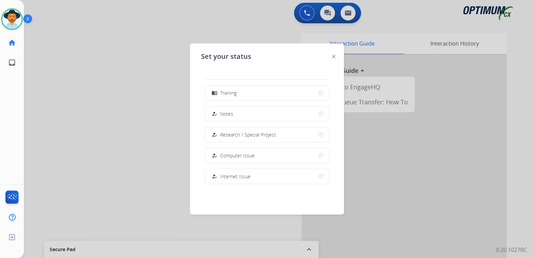
scroll to position [170, 0]
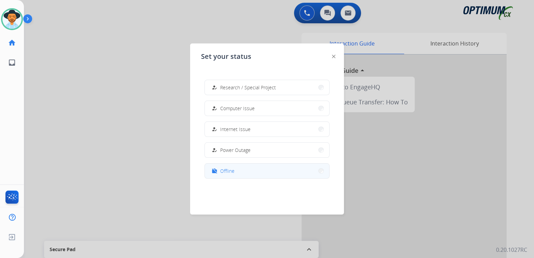
click at [246, 171] on button "work_off Offline" at bounding box center [267, 170] width 124 height 15
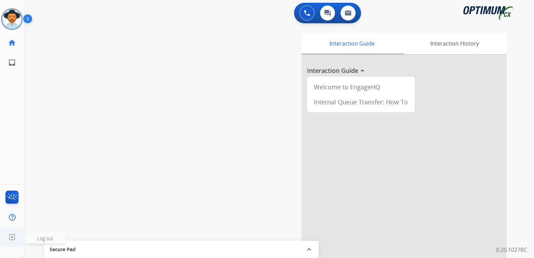
click at [46, 236] on span "Log out" at bounding box center [45, 238] width 16 height 6
